Goal: Task Accomplishment & Management: Use online tool/utility

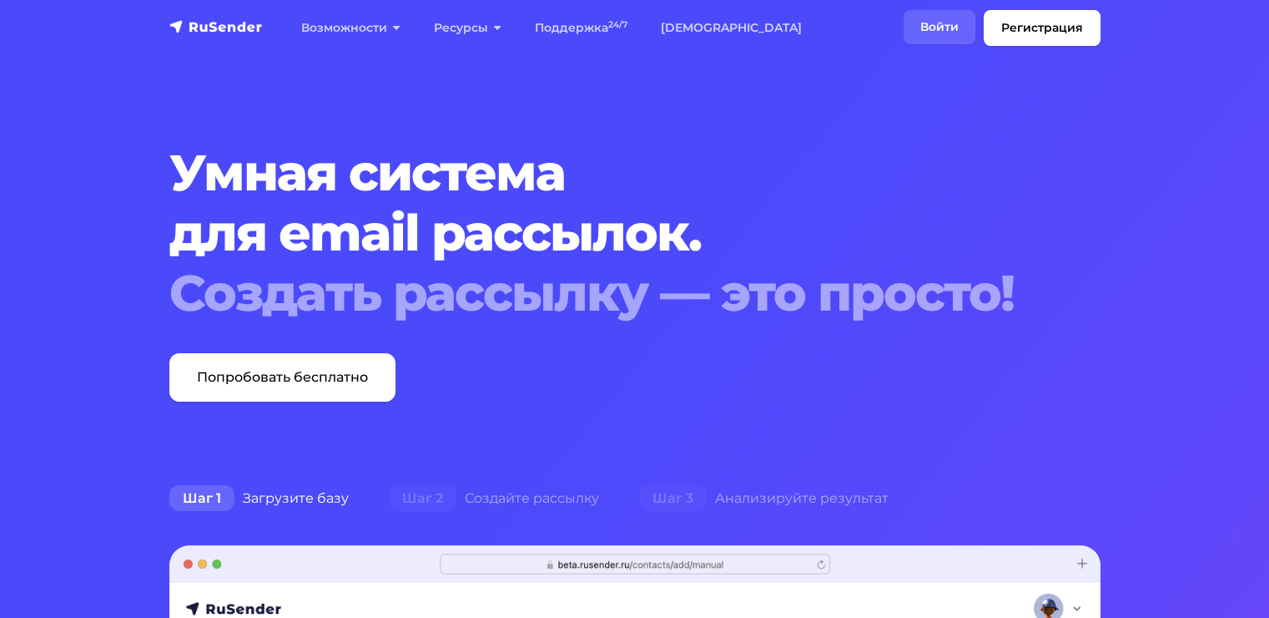
click at [955, 22] on link "Войти" at bounding box center [940, 27] width 72 height 34
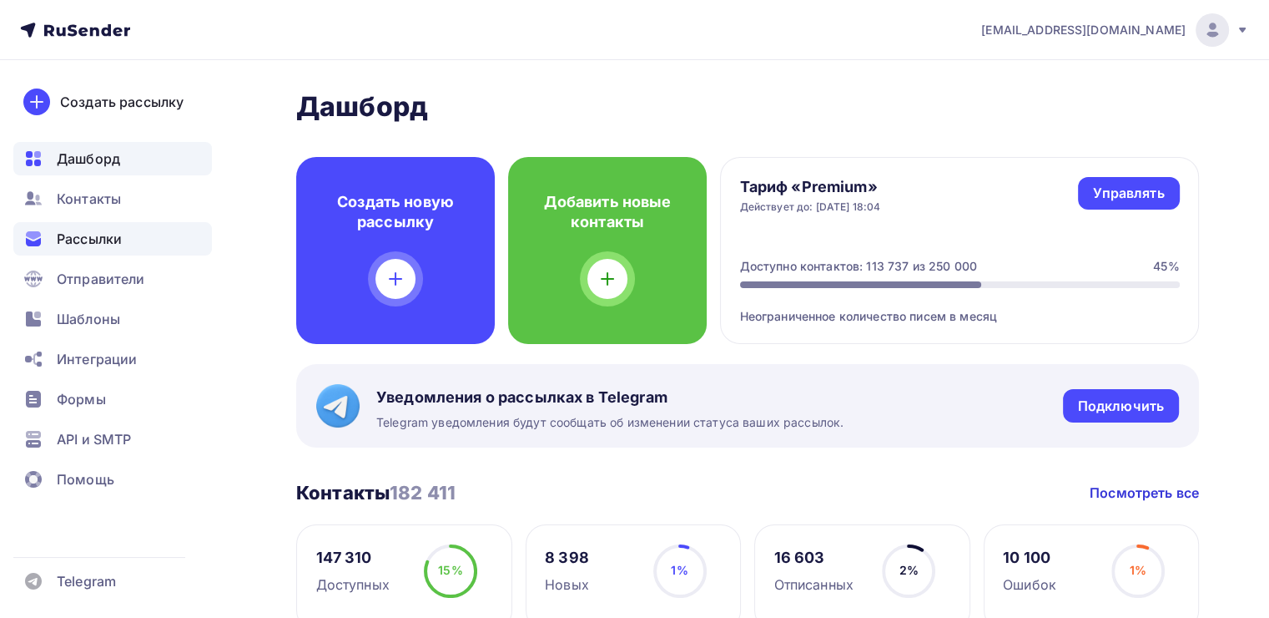
click at [114, 242] on span "Рассылки" at bounding box center [89, 239] width 65 height 20
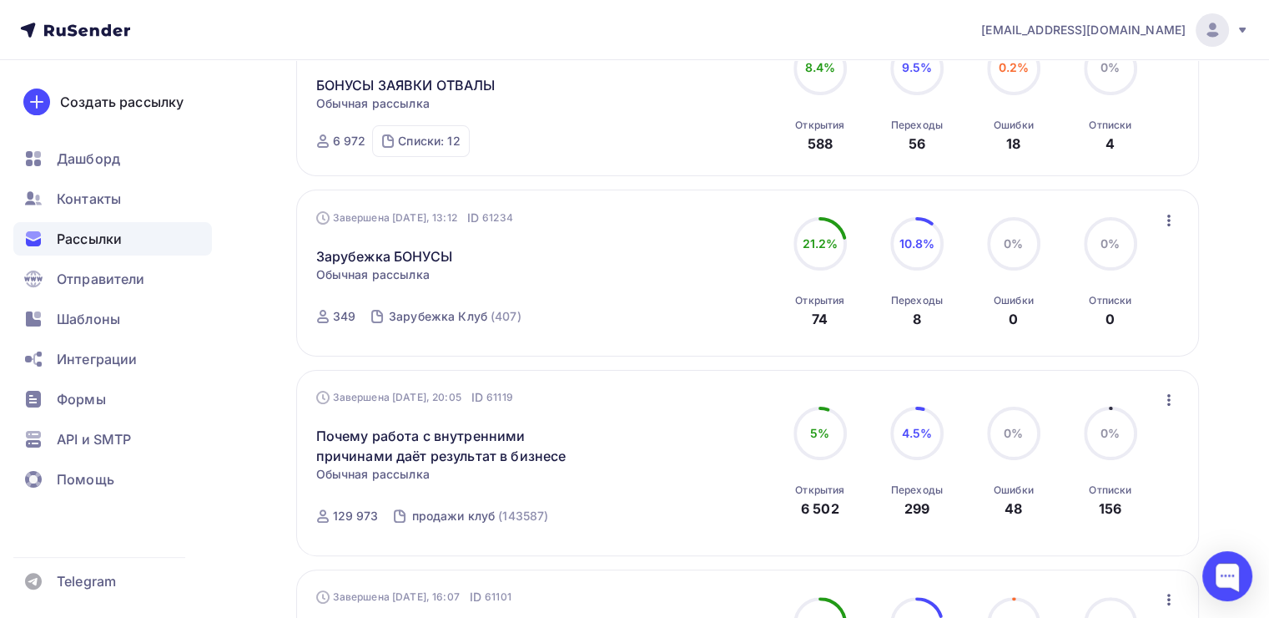
scroll to position [307, 0]
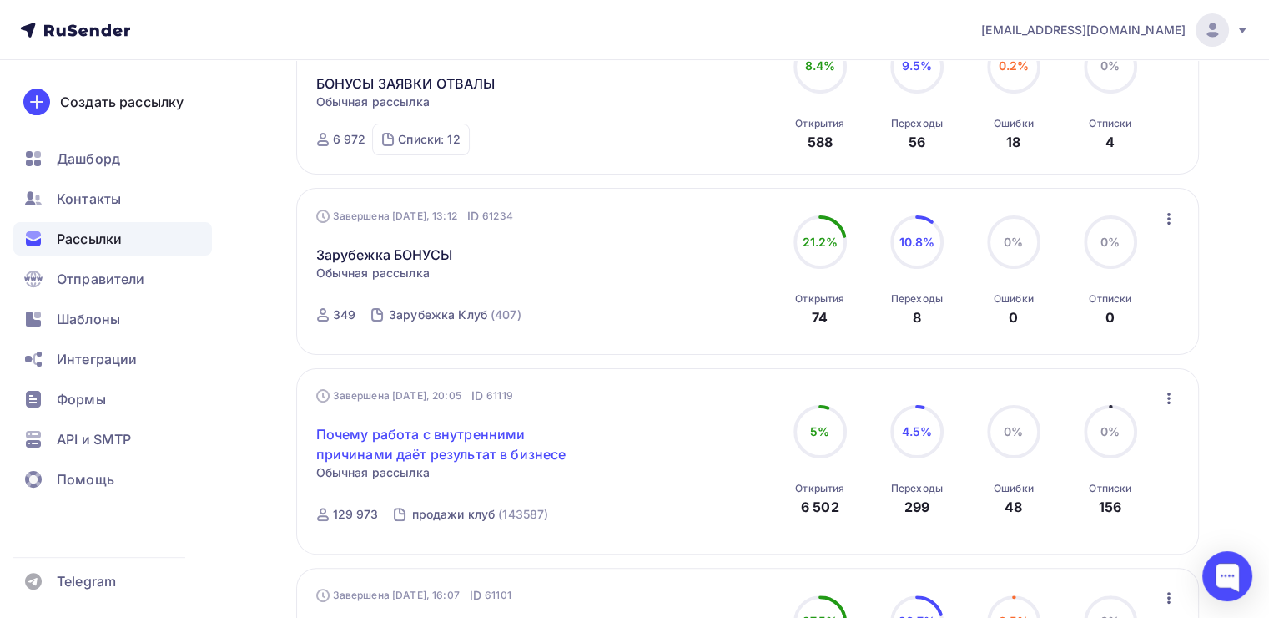
click at [514, 440] on link "Почему работа с внутренними причинами даёт результат в бизнесе" at bounding box center [459, 444] width 286 height 40
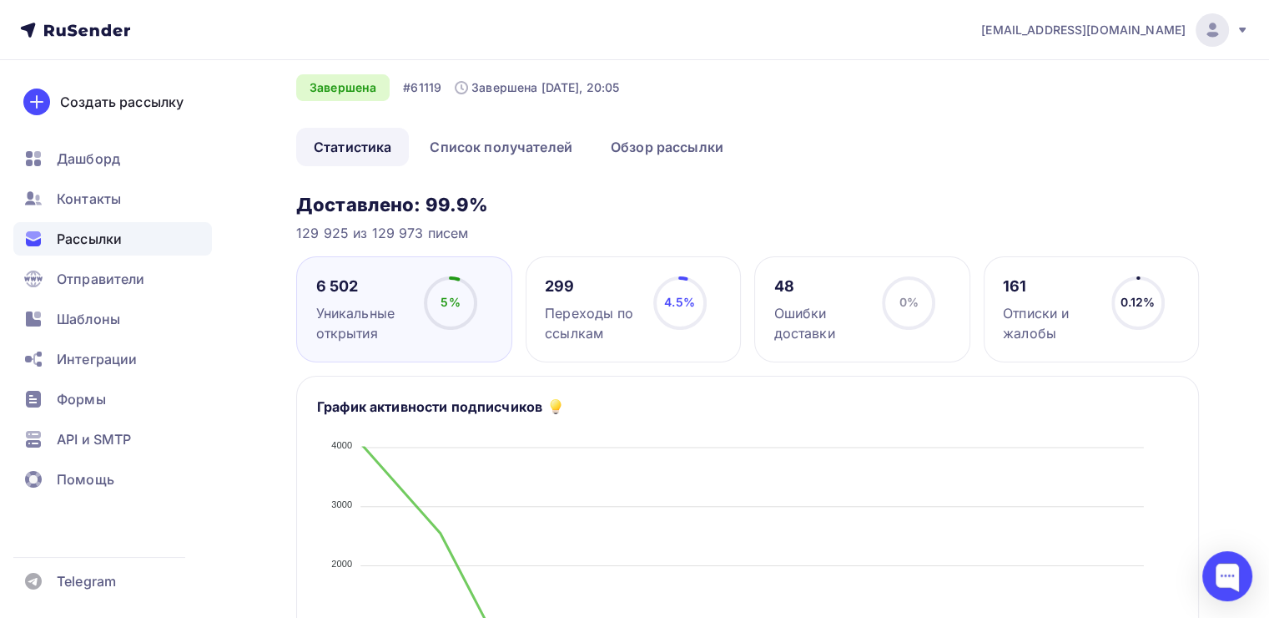
scroll to position [87, 0]
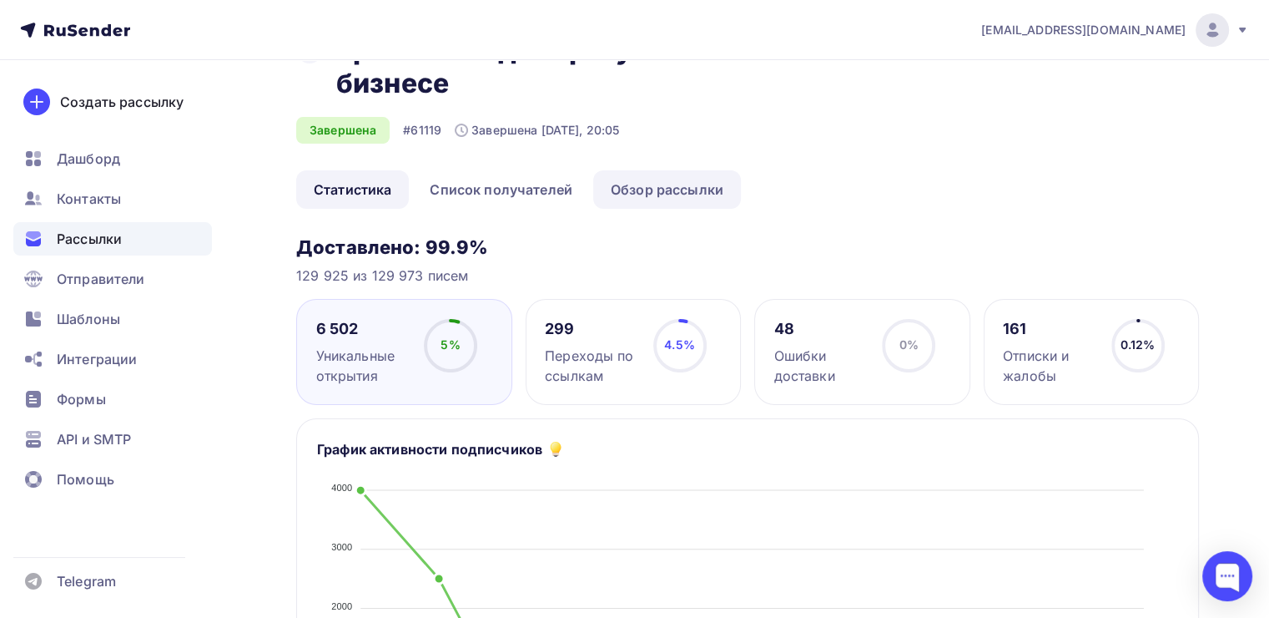
click at [656, 179] on link "Обзор рассылки" at bounding box center [667, 189] width 148 height 38
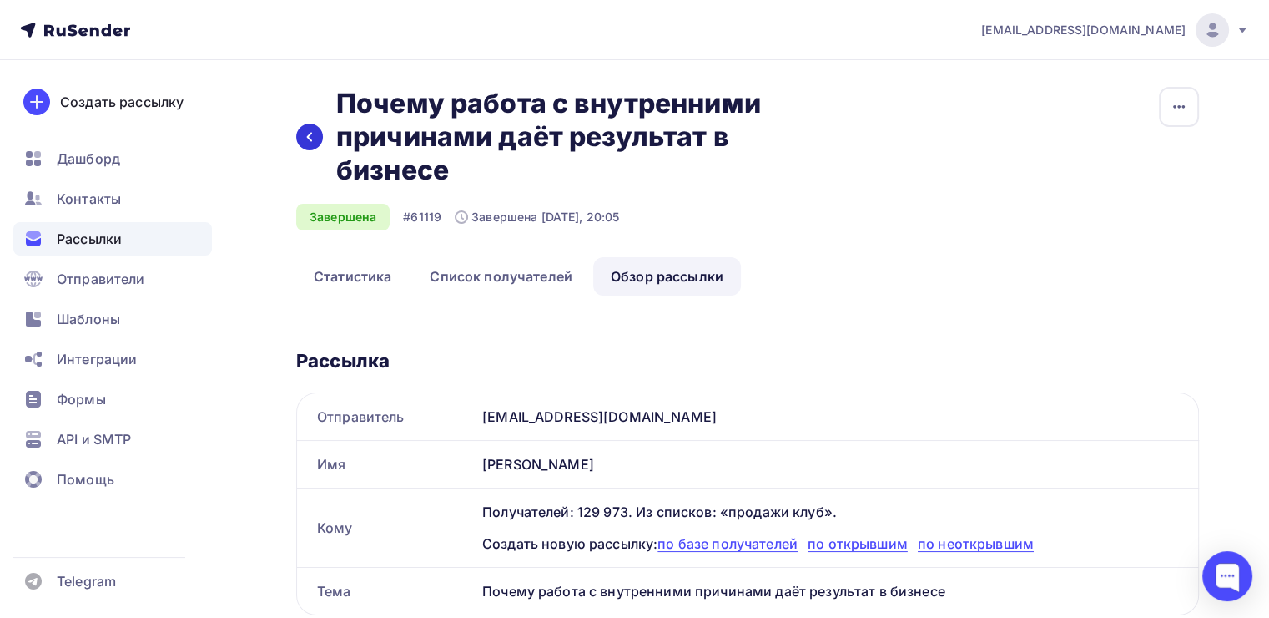
click at [306, 131] on icon at bounding box center [309, 136] width 13 height 13
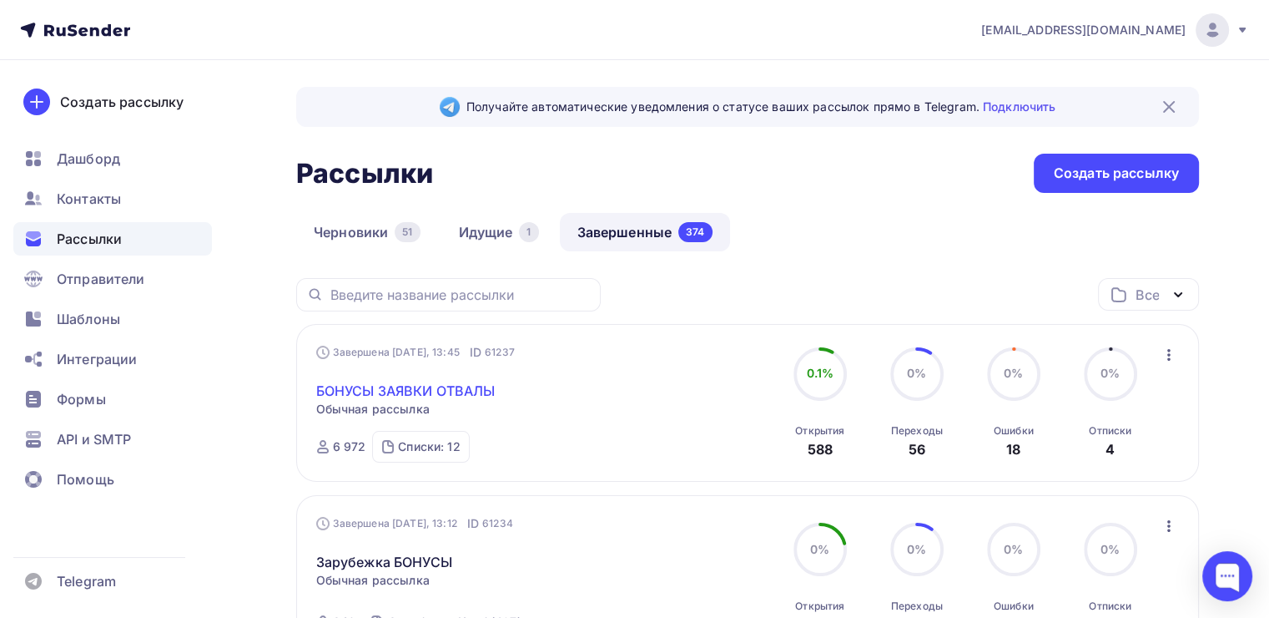
click at [459, 396] on link "БОНУСЫ ЗАЯВКИ ОТВАЛЫ" at bounding box center [405, 391] width 179 height 20
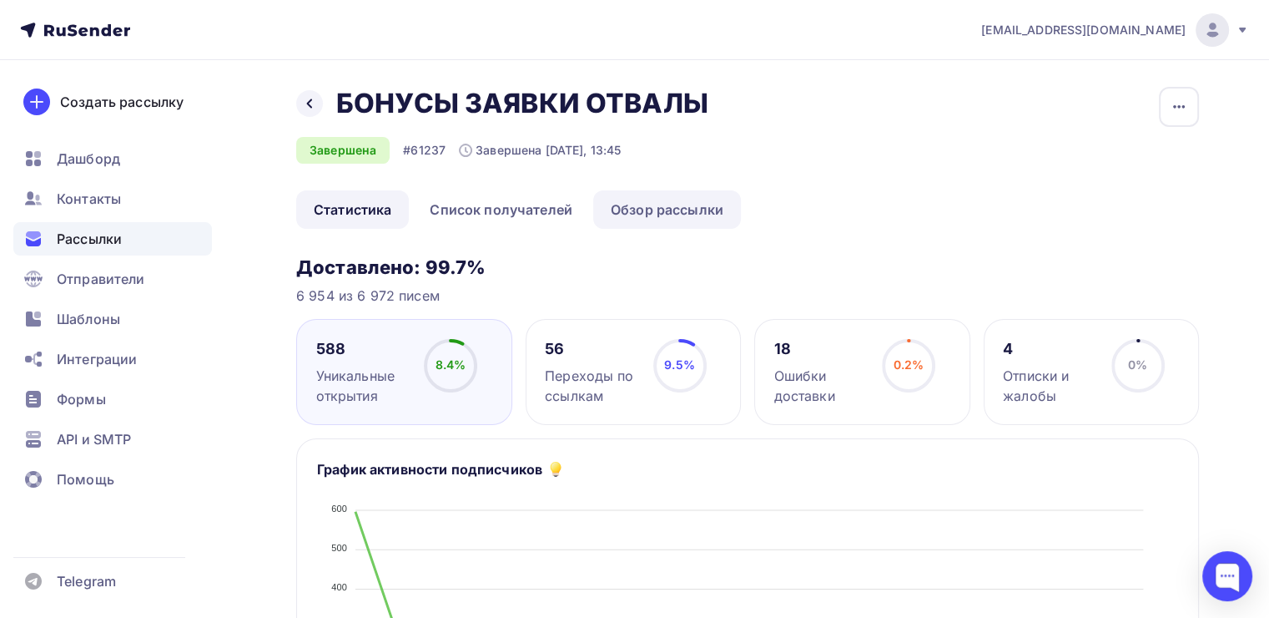
click at [638, 207] on link "Обзор рассылки" at bounding box center [667, 209] width 148 height 38
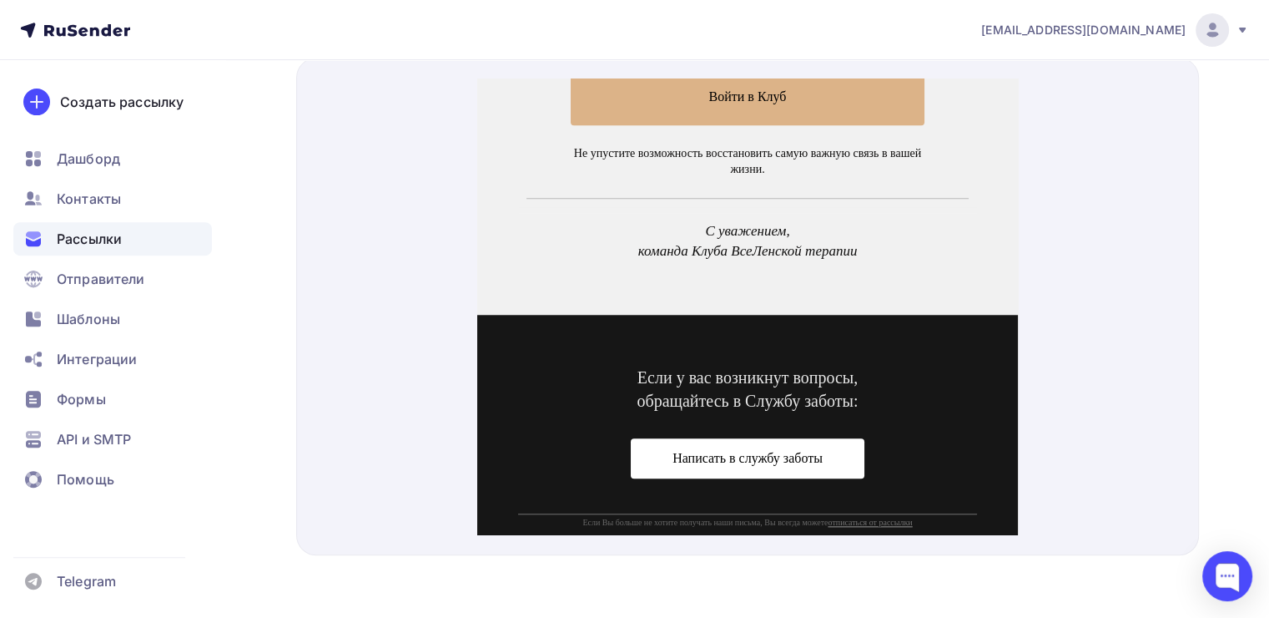
scroll to position [1493, 0]
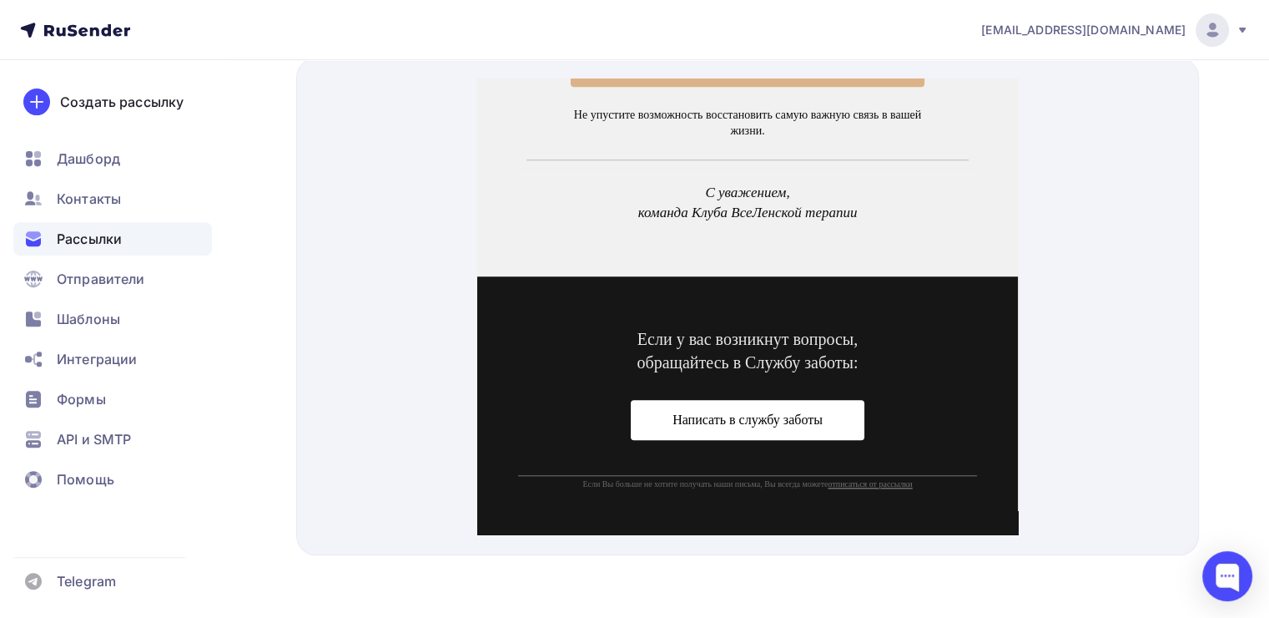
click at [655, 409] on span "Написать в службу заботы" at bounding box center [748, 400] width 234 height 40
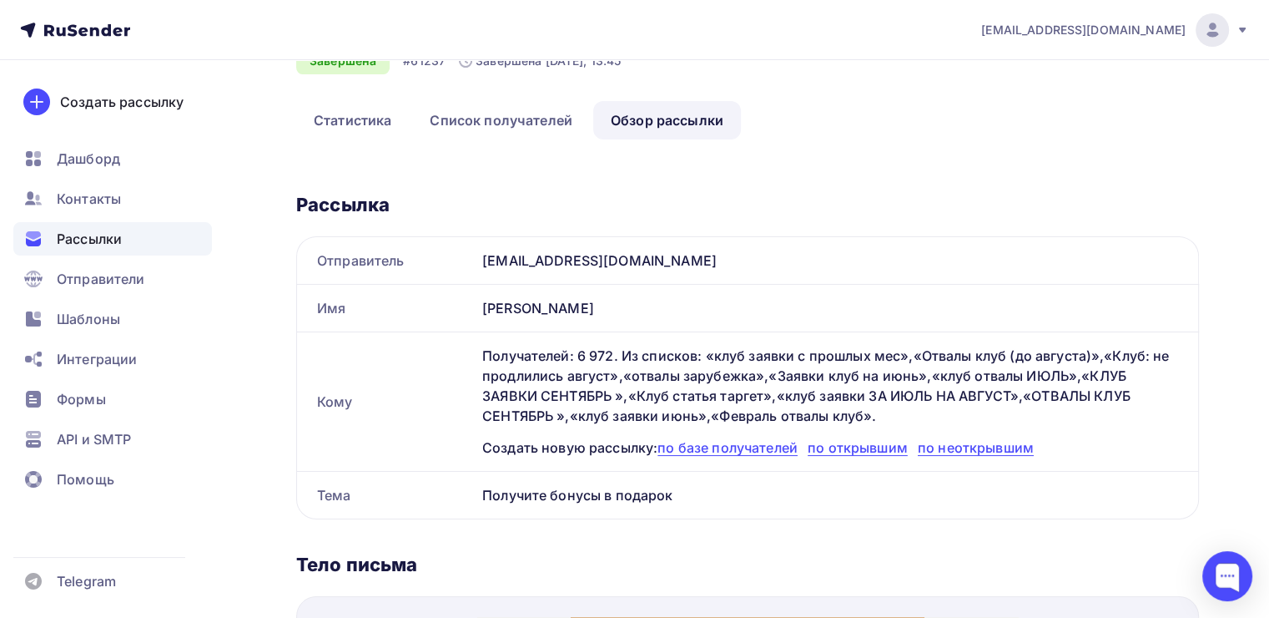
scroll to position [0, 0]
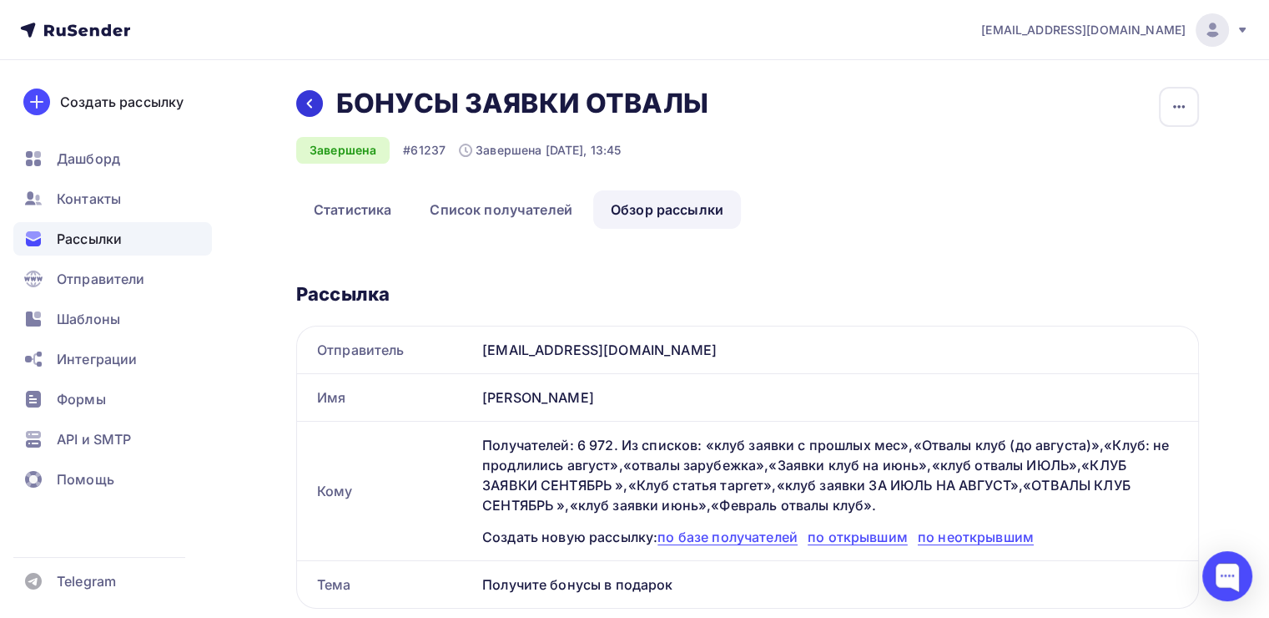
click at [304, 109] on icon at bounding box center [309, 103] width 13 height 13
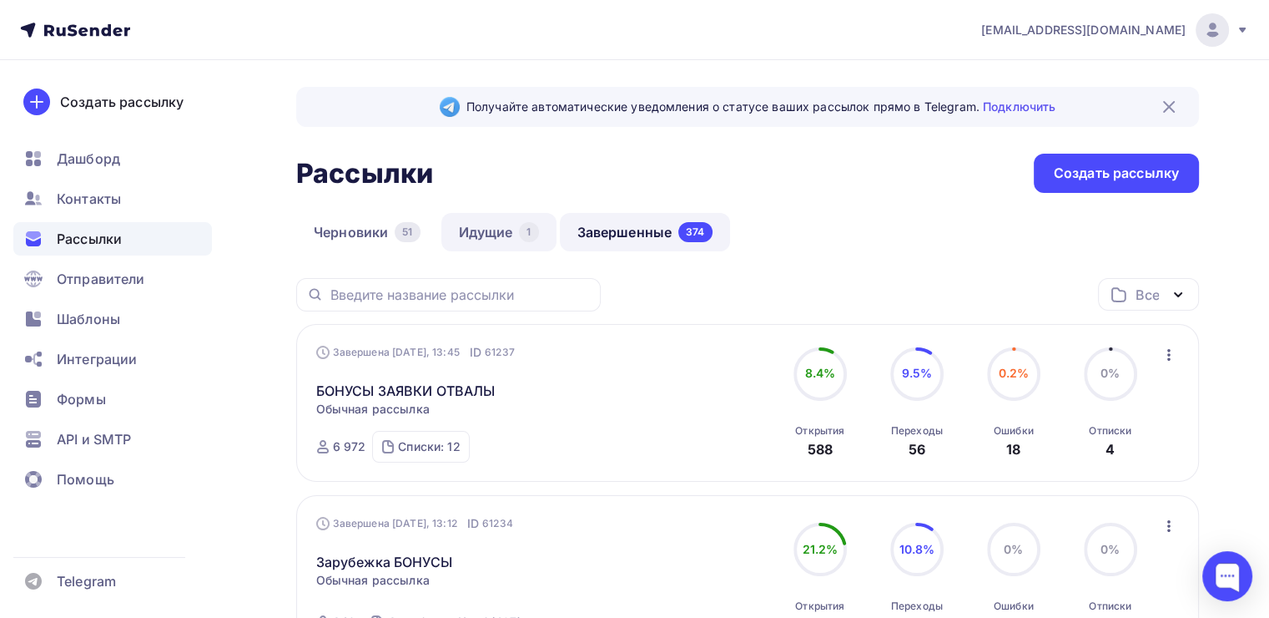
click at [471, 221] on link "Идущие 1" at bounding box center [498, 232] width 115 height 38
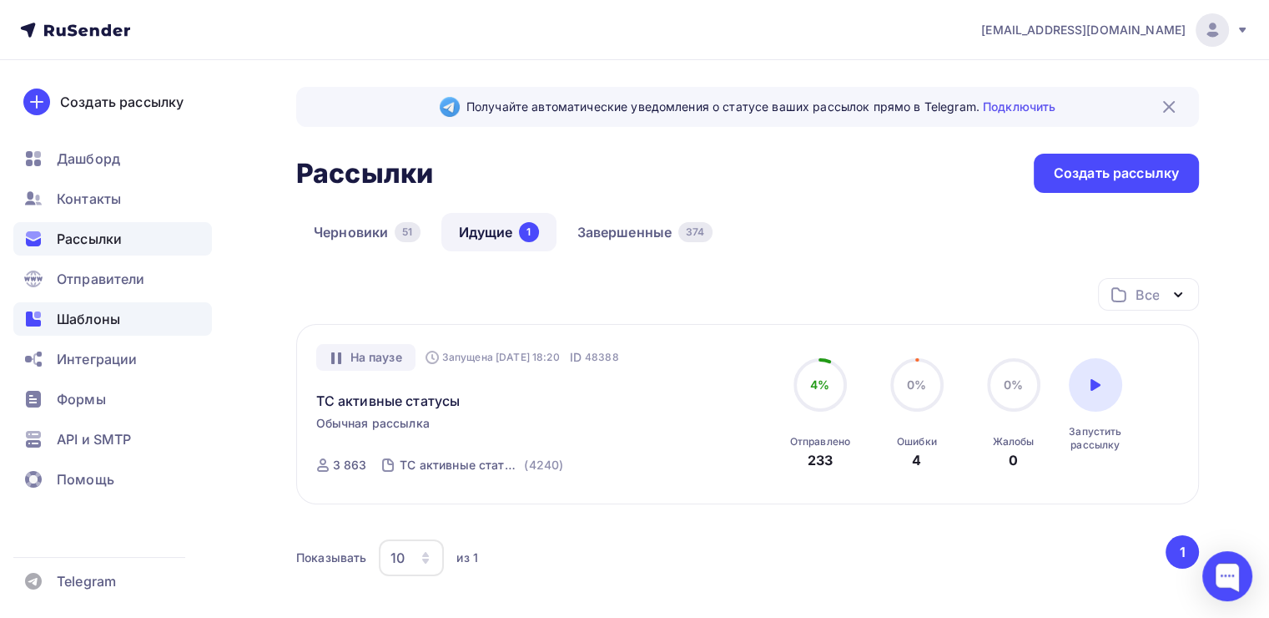
click at [129, 312] on div "Шаблоны" at bounding box center [112, 318] width 199 height 33
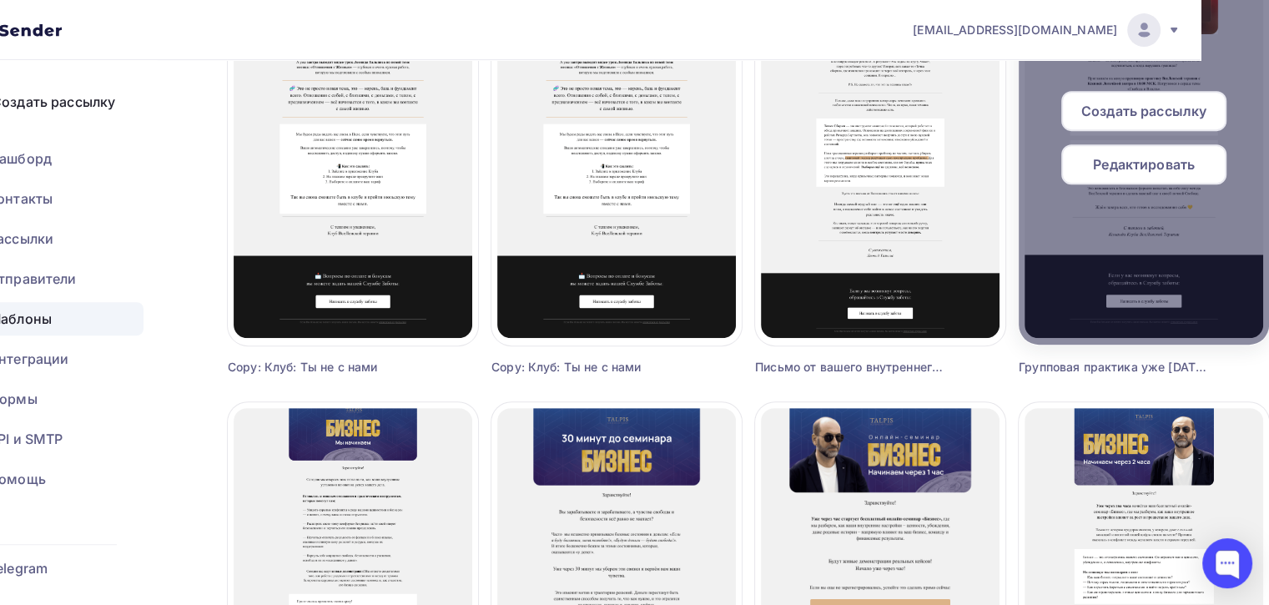
scroll to position [678, 68]
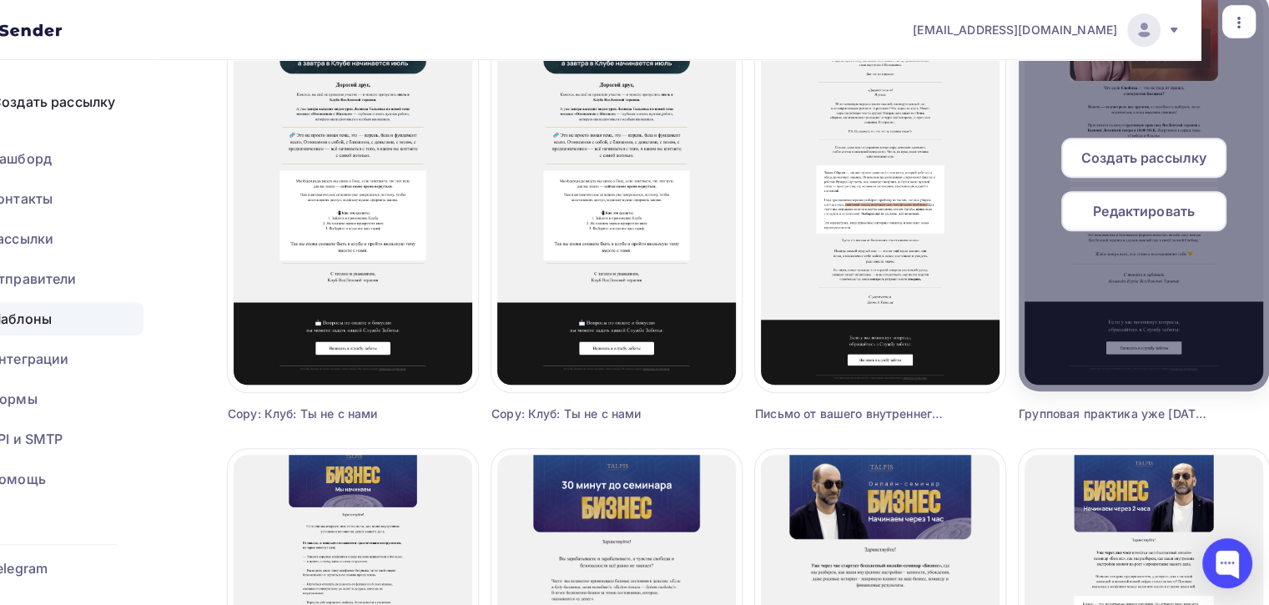
click at [1101, 103] on div at bounding box center [1144, 191] width 250 height 401
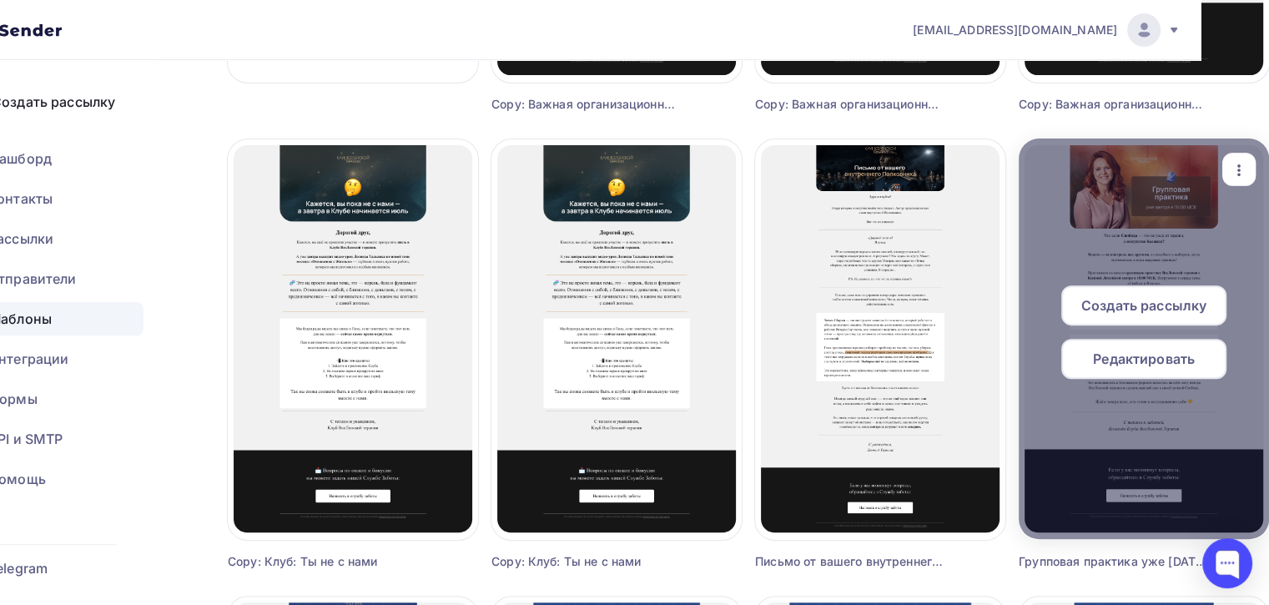
scroll to position [527, 68]
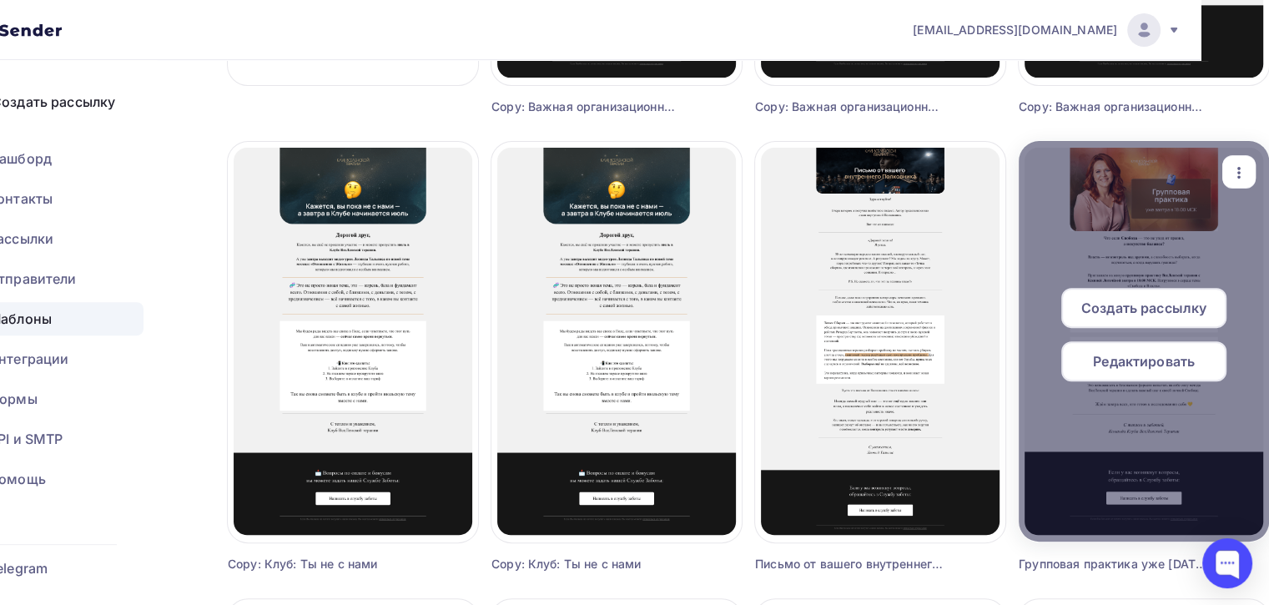
click at [1100, 351] on span "Редактировать" at bounding box center [1144, 361] width 102 height 20
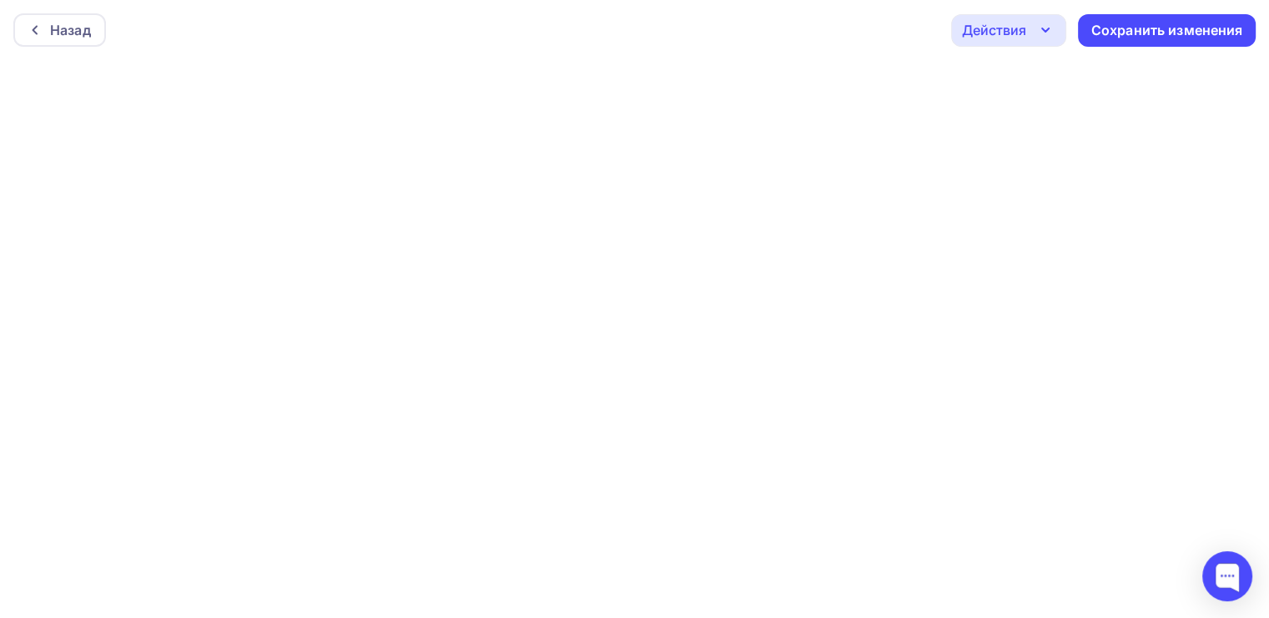
scroll to position [3, 0]
